Goal: Information Seeking & Learning: Learn about a topic

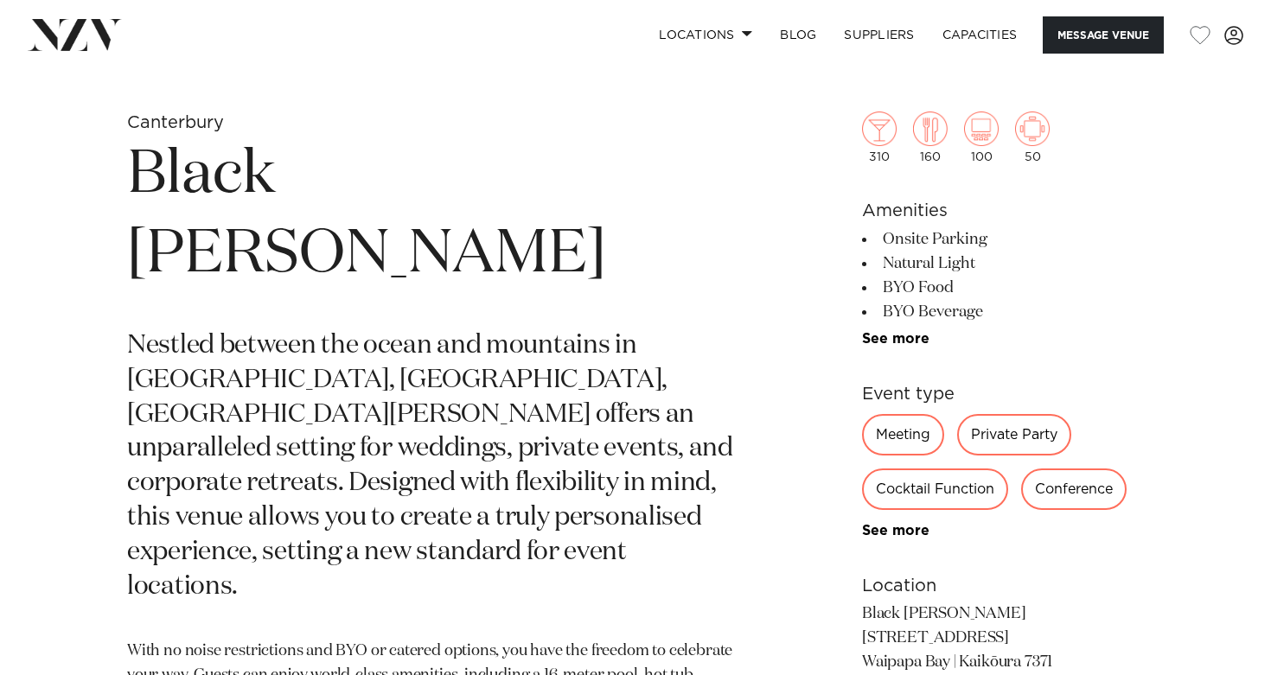
scroll to position [633, 0]
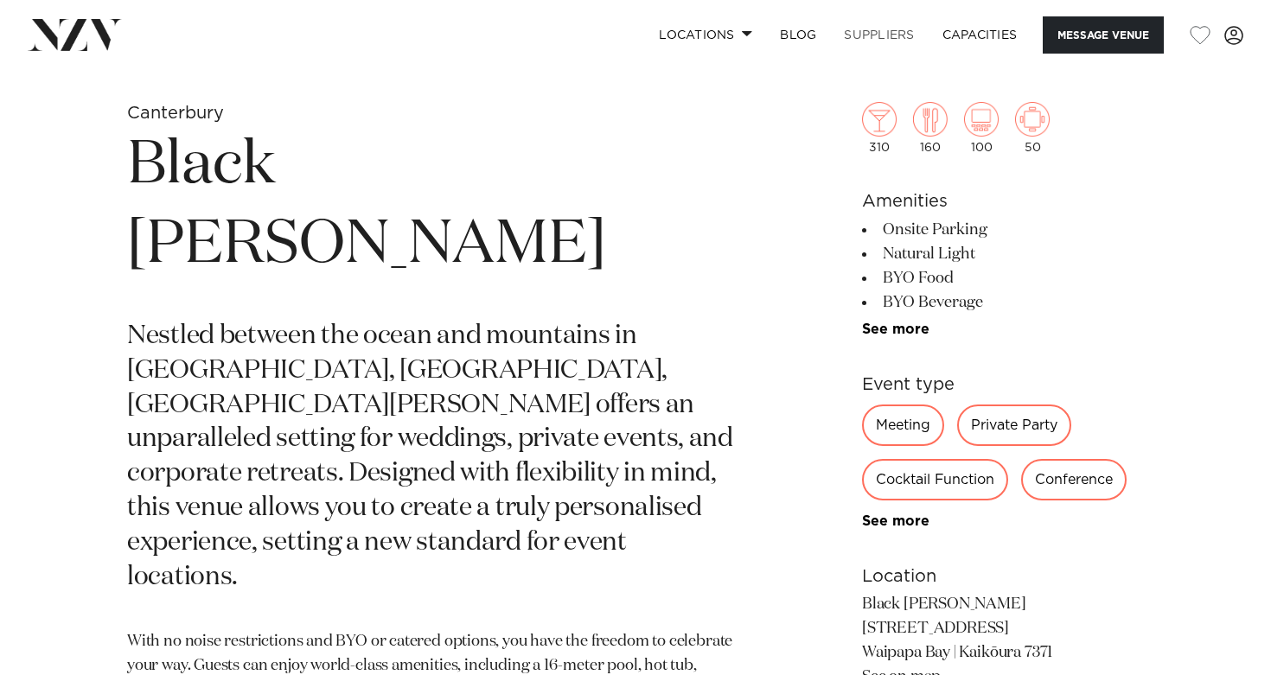
click at [863, 30] on link "SUPPLIERS" at bounding box center [879, 34] width 98 height 37
click at [1134, 356] on div "310 160 100 50 Amenities Onsite Parking Natural Light BYO Food [PERSON_NAME] Ev…" at bounding box center [1003, 441] width 282 height 819
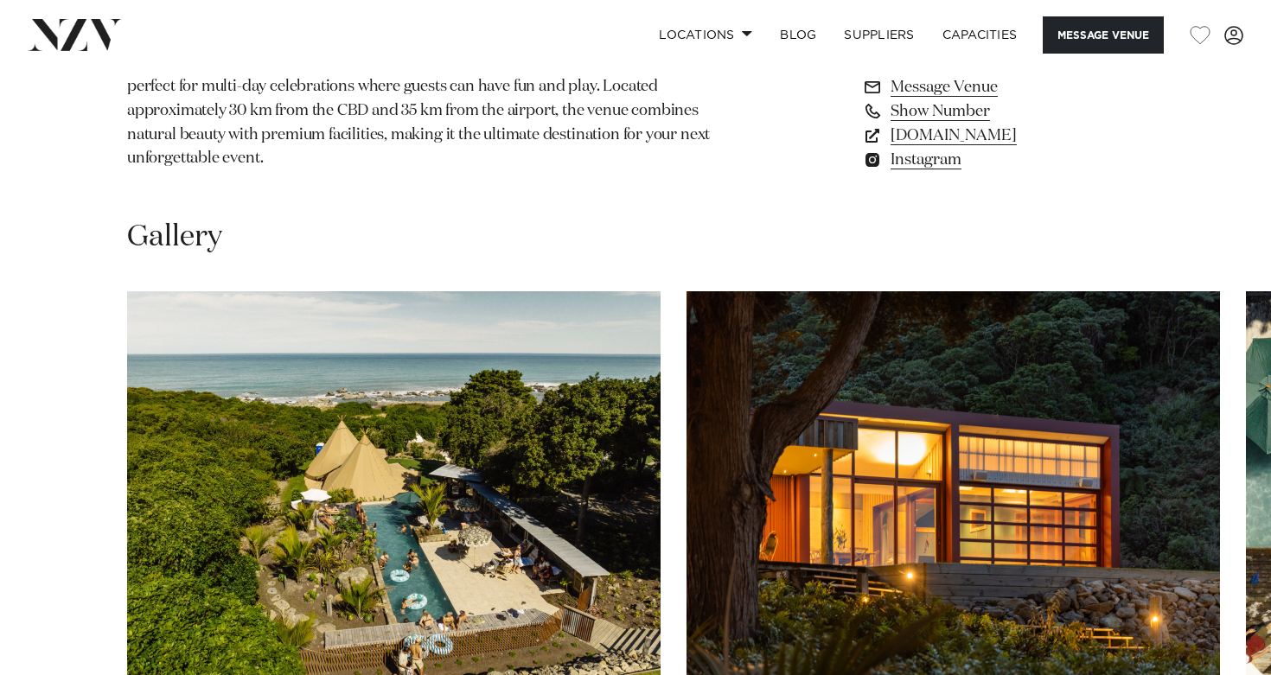
scroll to position [1464, 0]
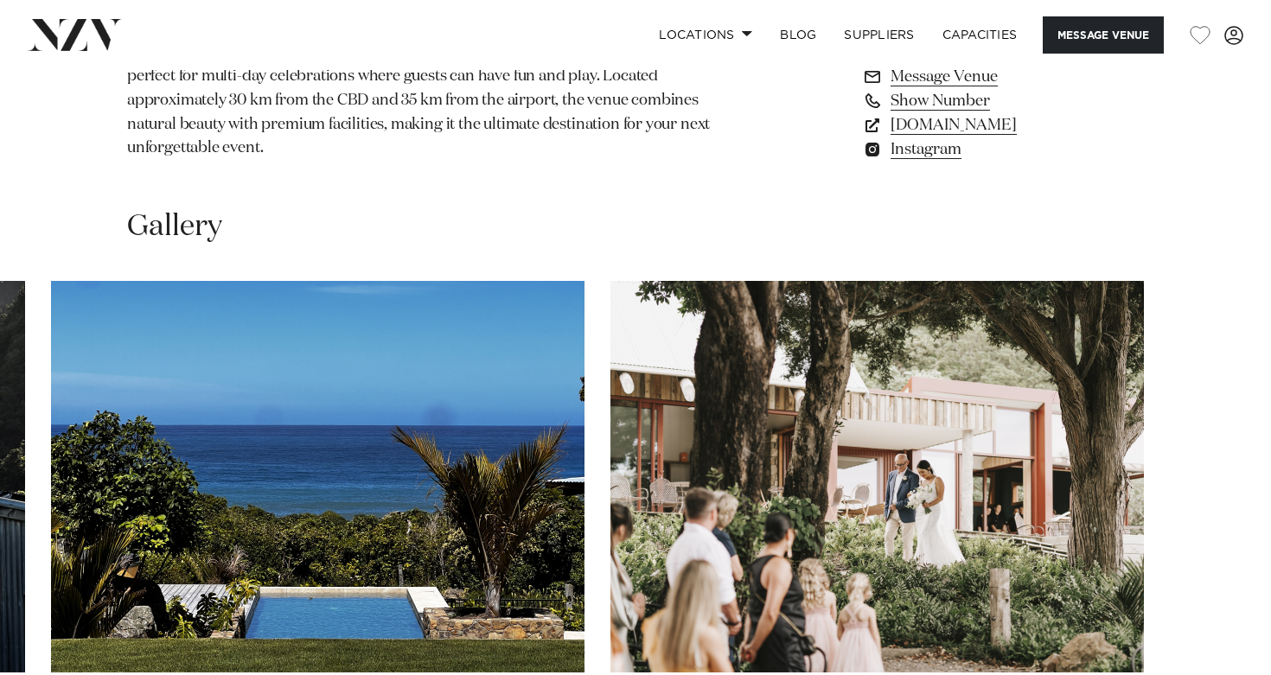
click at [1224, 615] on swiper-container at bounding box center [635, 518] width 1271 height 475
click at [1225, 616] on swiper-container at bounding box center [635, 518] width 1271 height 475
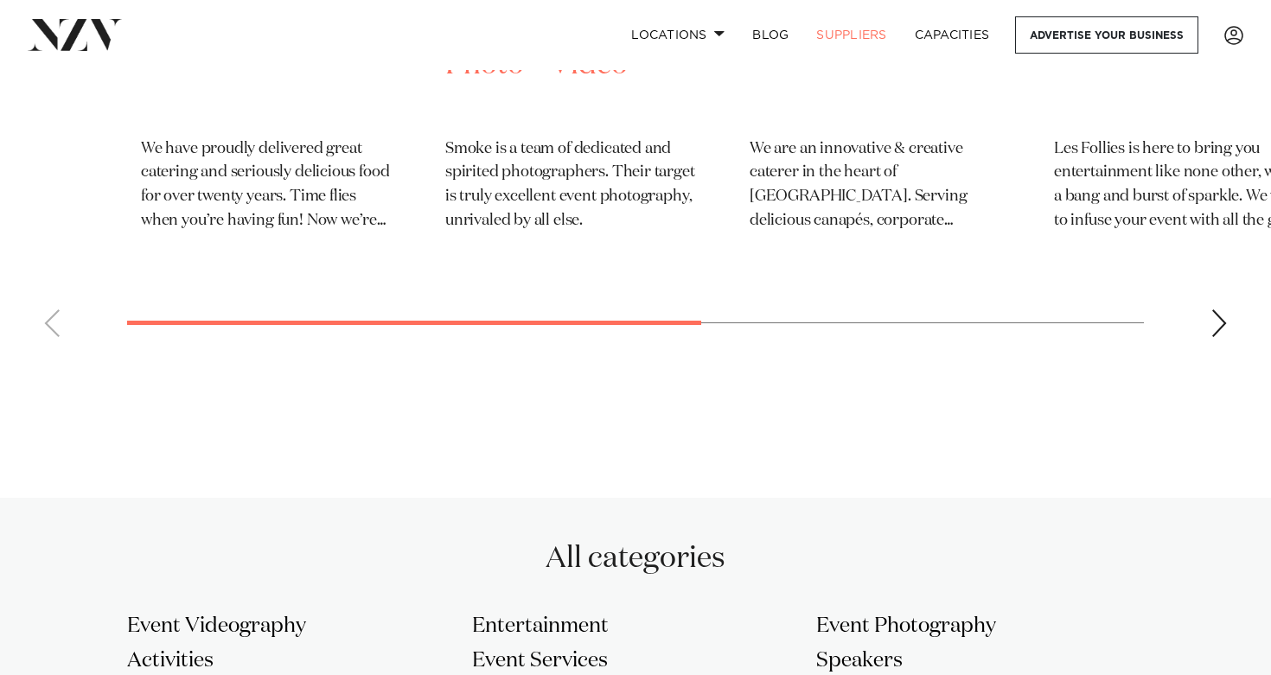
scroll to position [1053, 0]
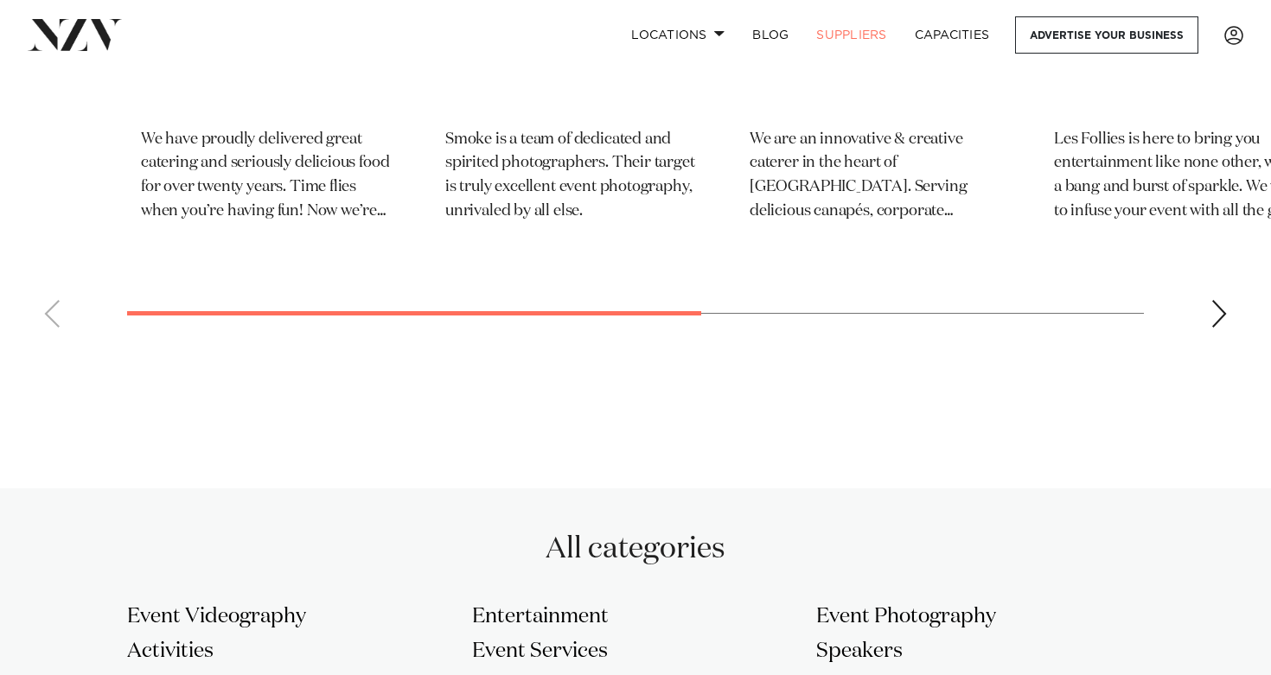
click at [1220, 311] on div "Next slide" at bounding box center [1218, 314] width 17 height 28
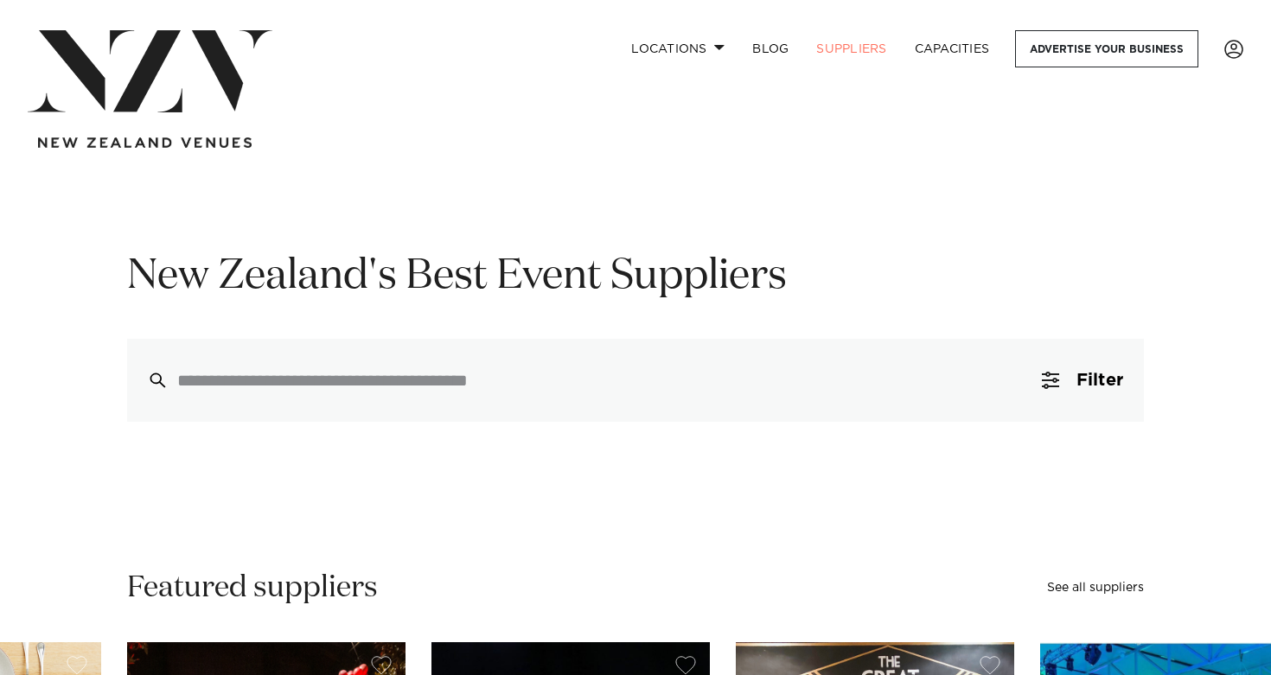
scroll to position [0, 0]
